Goal: Find specific fact: Find specific fact

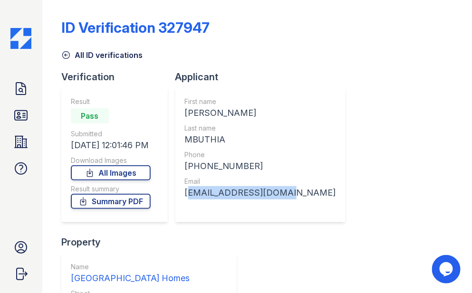
scroll to position [48, 0]
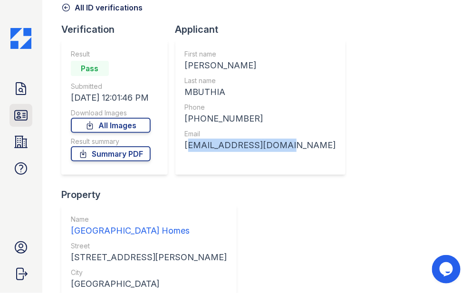
click at [19, 123] on icon at bounding box center [20, 115] width 15 height 15
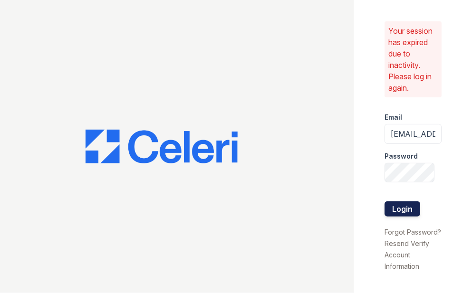
click at [395, 213] on button "Login" at bounding box center [403, 209] width 36 height 15
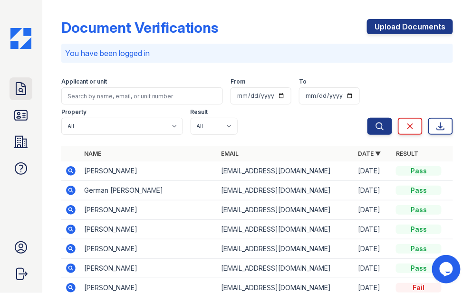
click at [30, 83] on link "Doc Verifications" at bounding box center [21, 88] width 23 height 23
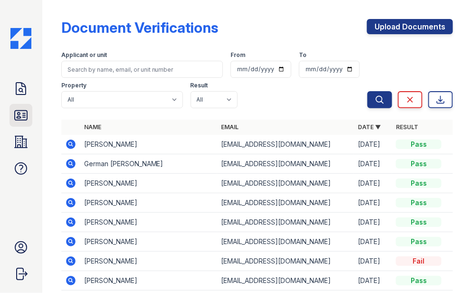
click at [20, 116] on icon at bounding box center [21, 116] width 12 height 10
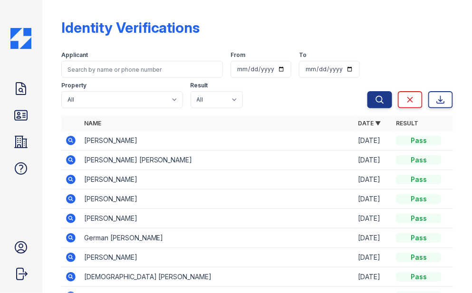
click at [69, 140] on icon at bounding box center [70, 140] width 2 height 2
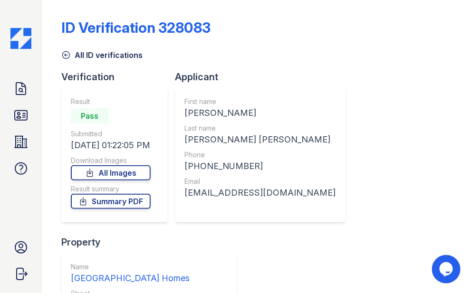
drag, startPoint x: 184, startPoint y: 109, endPoint x: 271, endPoint y: 114, distance: 87.1
click at [271, 114] on div "First name LEANDRO ENRIQUE Last name CALLES VASALLO Phone +14693150073 Email ca…" at bounding box center [260, 154] width 170 height 135
copy div "LEANDRO ENRIQUE"
click at [234, 82] on div "Applicant" at bounding box center [264, 76] width 178 height 13
drag, startPoint x: 186, startPoint y: 138, endPoint x: 260, endPoint y: 135, distance: 74.2
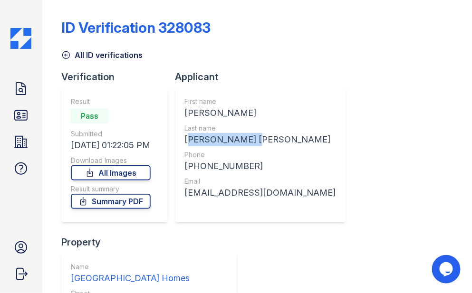
click at [260, 135] on div "CALLES VASALLO" at bounding box center [260, 139] width 151 height 13
copy div "CALLES VASALLO"
click at [190, 167] on div "+14693150073" at bounding box center [260, 166] width 151 height 13
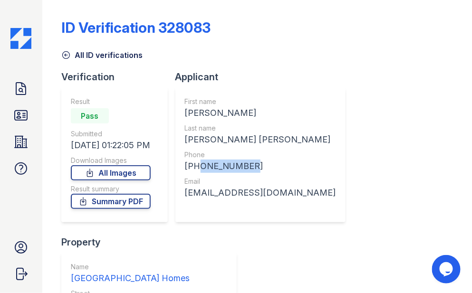
drag, startPoint x: 195, startPoint y: 164, endPoint x: 257, endPoint y: 166, distance: 62.3
click at [257, 166] on div "+14693150073" at bounding box center [260, 166] width 151 height 13
copy div "4693150073"
click at [286, 188] on div "callesleandro33@gmail.com" at bounding box center [260, 192] width 151 height 13
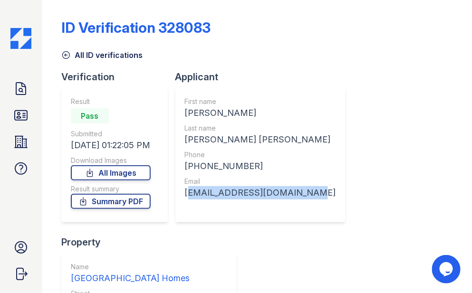
drag, startPoint x: 185, startPoint y: 193, endPoint x: 302, endPoint y: 203, distance: 117.4
click at [302, 203] on div "First name LEANDRO ENRIQUE Last name CALLES VASALLO Phone +14693150073 Email ca…" at bounding box center [260, 154] width 170 height 135
copy div "callesleandro33@gmail.com"
